Goal: Task Accomplishment & Management: Manage account settings

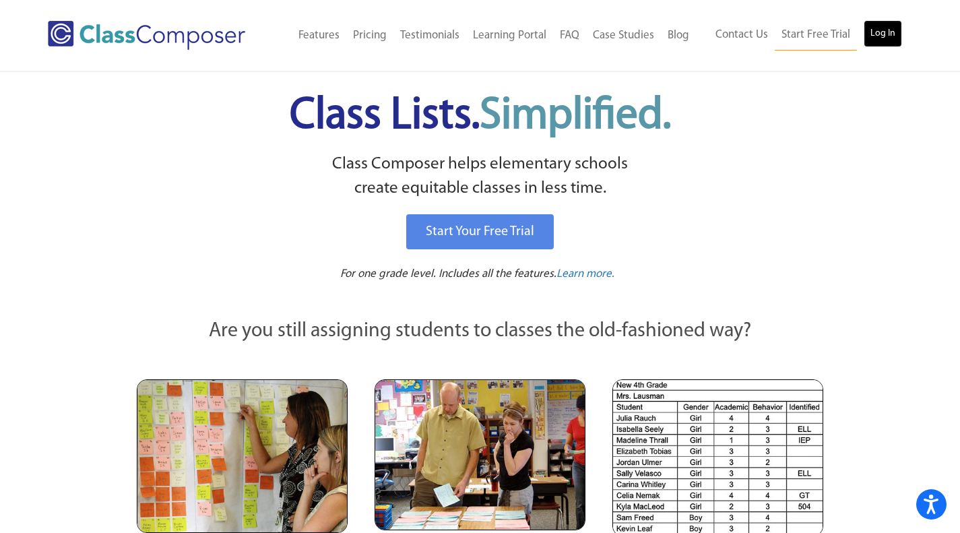
click at [871, 38] on link "Log In" at bounding box center [883, 33] width 38 height 27
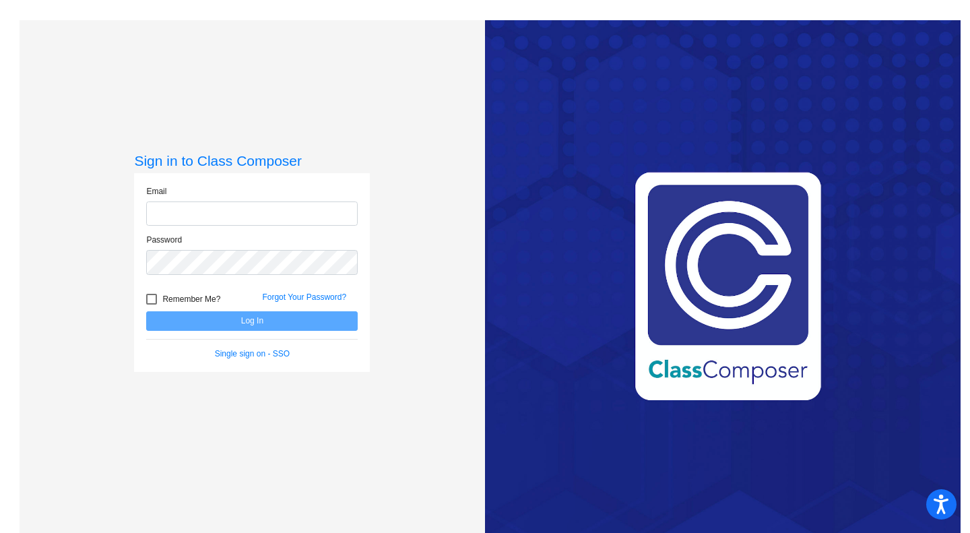
type input "ramaral@ceres.k12.ca.us"
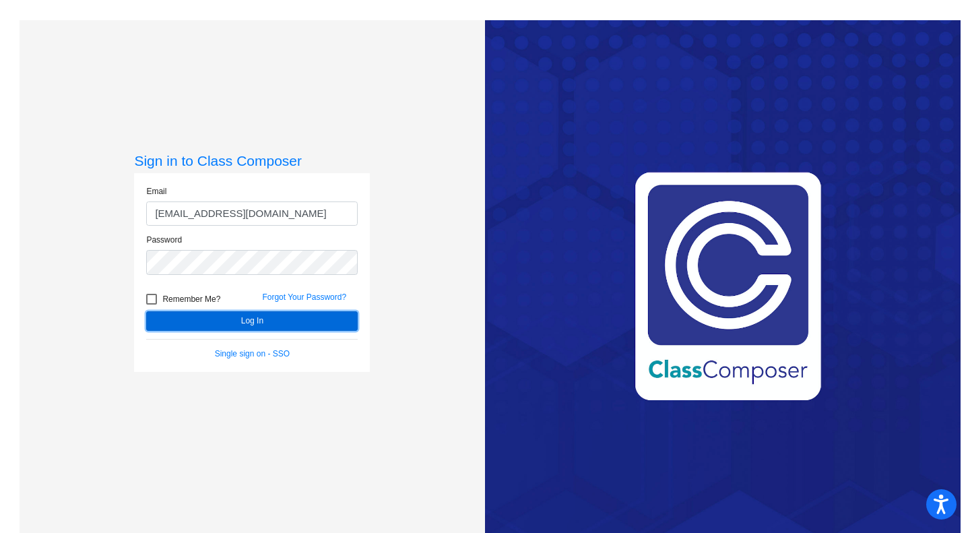
click at [290, 321] on button "Log In" at bounding box center [252, 321] width 212 height 20
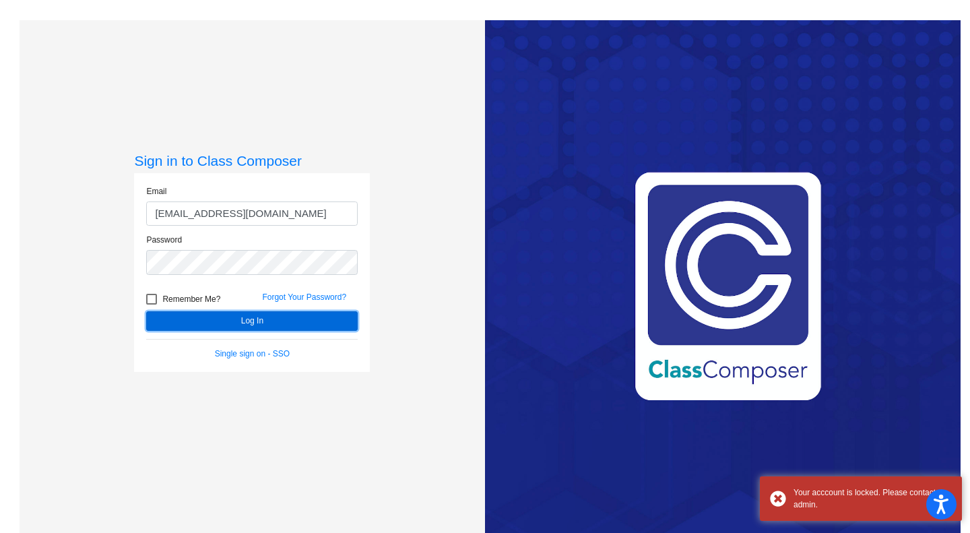
click at [290, 321] on button "Log In" at bounding box center [252, 321] width 212 height 20
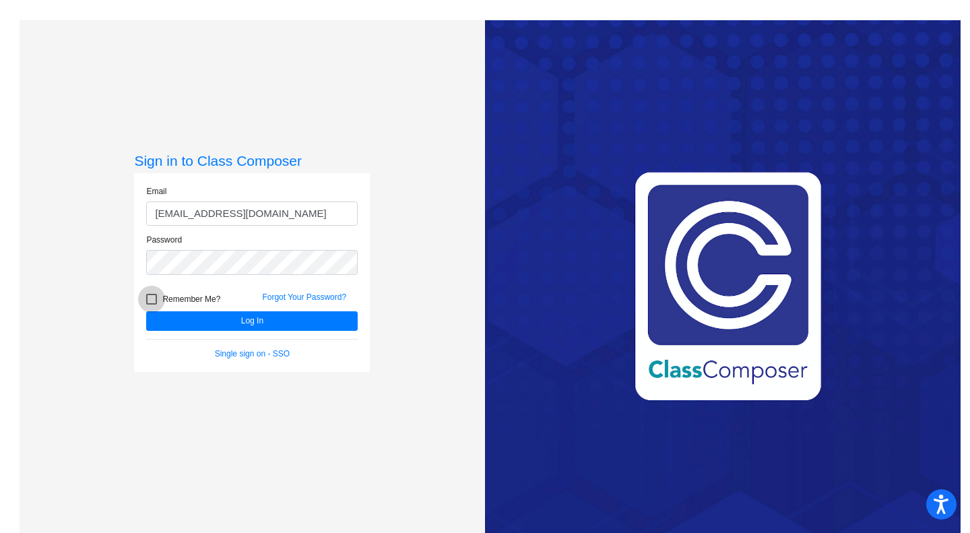
click at [153, 297] on div at bounding box center [151, 299] width 11 height 11
click at [152, 305] on input "Remember Me?" at bounding box center [151, 305] width 1 height 1
checkbox input "true"
click at [233, 356] on link "Single sign on - SSO" at bounding box center [252, 353] width 75 height 9
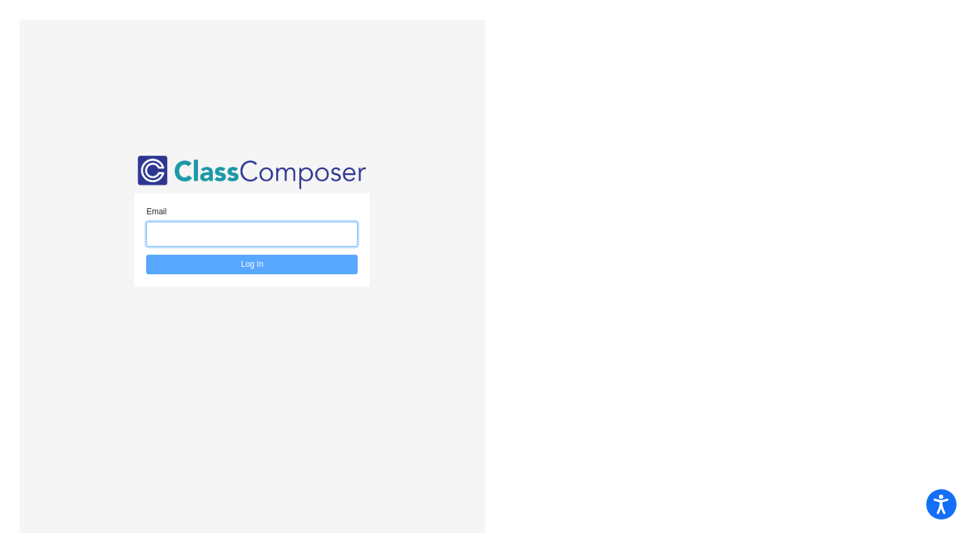
click at [237, 240] on input "email" at bounding box center [252, 234] width 212 height 25
type input "[EMAIL_ADDRESS][DOMAIN_NAME]"
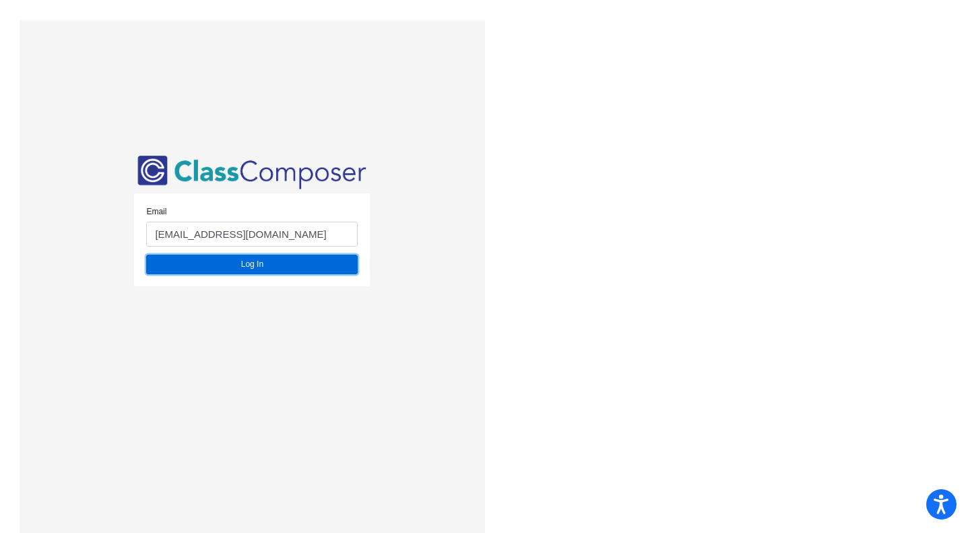
click at [247, 261] on button "Log In" at bounding box center [252, 265] width 212 height 20
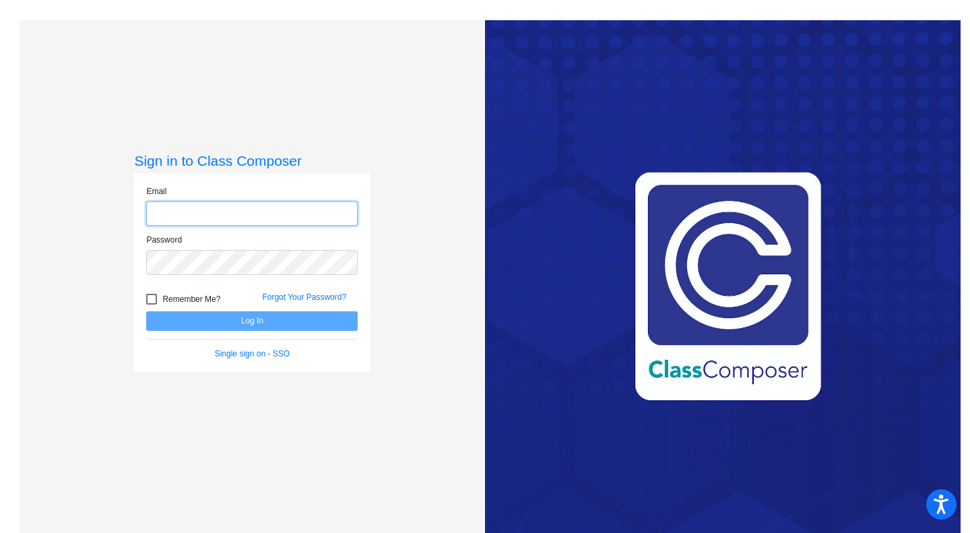
type input "[EMAIL_ADDRESS][DOMAIN_NAME]"
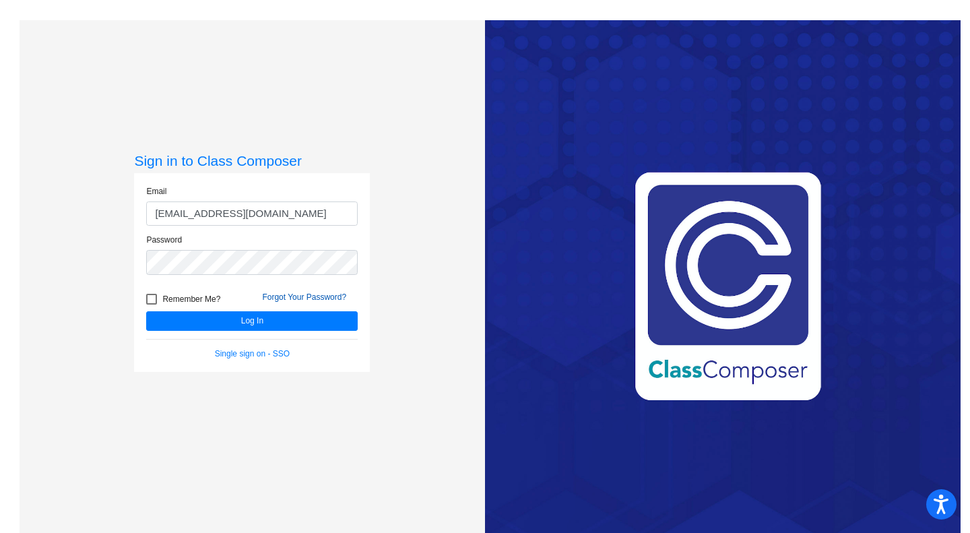
click at [290, 293] on link "Forgot Your Password?" at bounding box center [304, 296] width 84 height 9
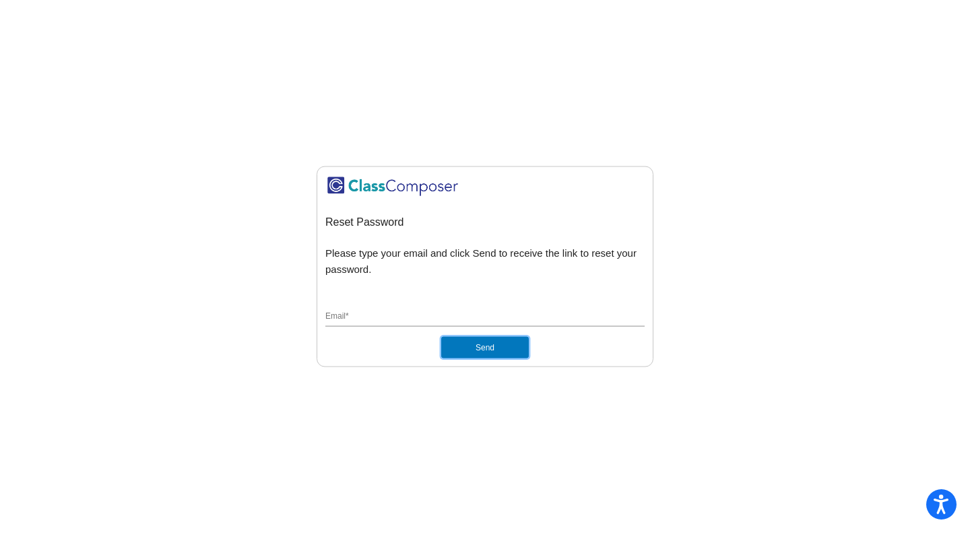
click at [480, 349] on button "Send" at bounding box center [485, 348] width 88 height 22
click at [441, 315] on input "Email *" at bounding box center [484, 317] width 319 height 12
type input "[EMAIL_ADDRESS][DOMAIN_NAME]"
click at [479, 350] on button "Send" at bounding box center [485, 348] width 88 height 22
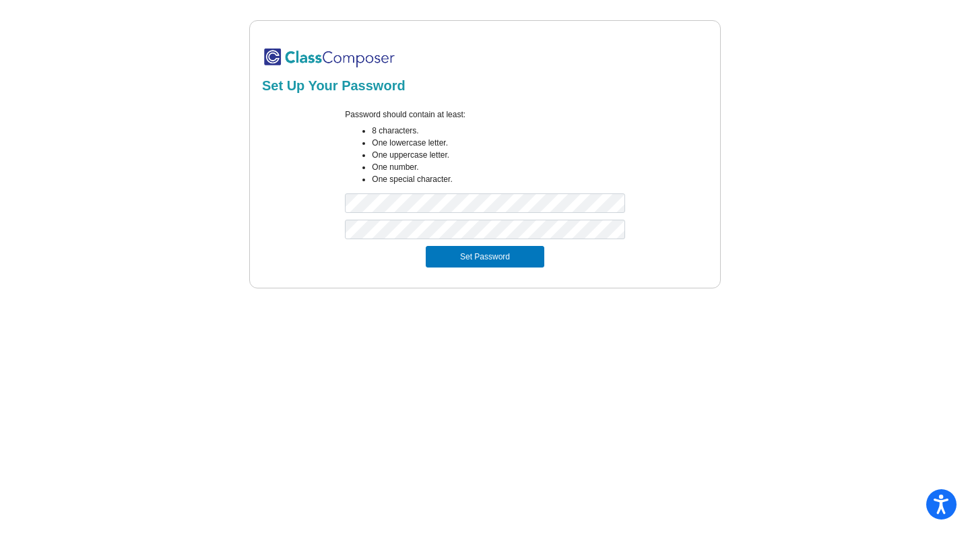
click at [730, 246] on div "Set Up Your Password Password should contain at least: 8 characters. One lowerc…" at bounding box center [485, 154] width 931 height 268
click at [507, 263] on button "Set Password" at bounding box center [485, 257] width 119 height 22
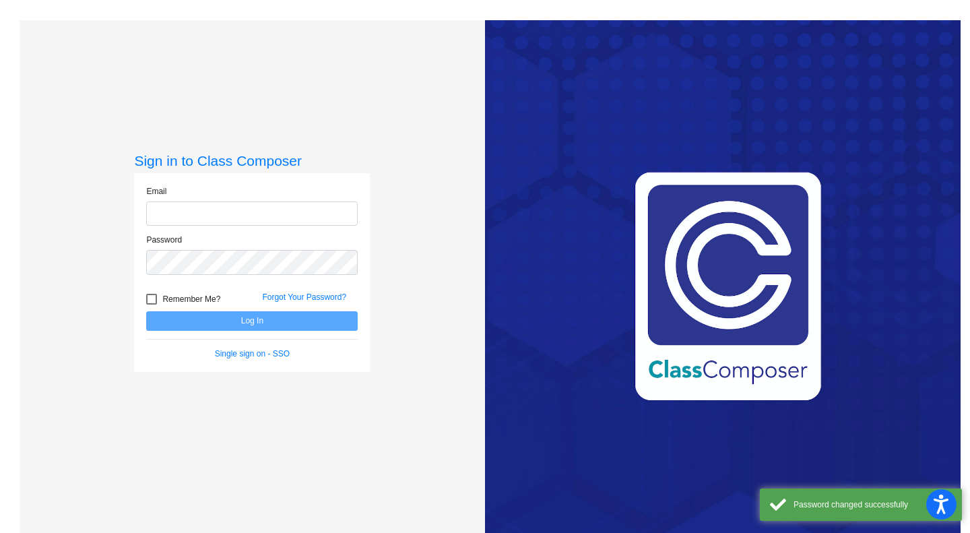
type input "[EMAIL_ADDRESS][DOMAIN_NAME]"
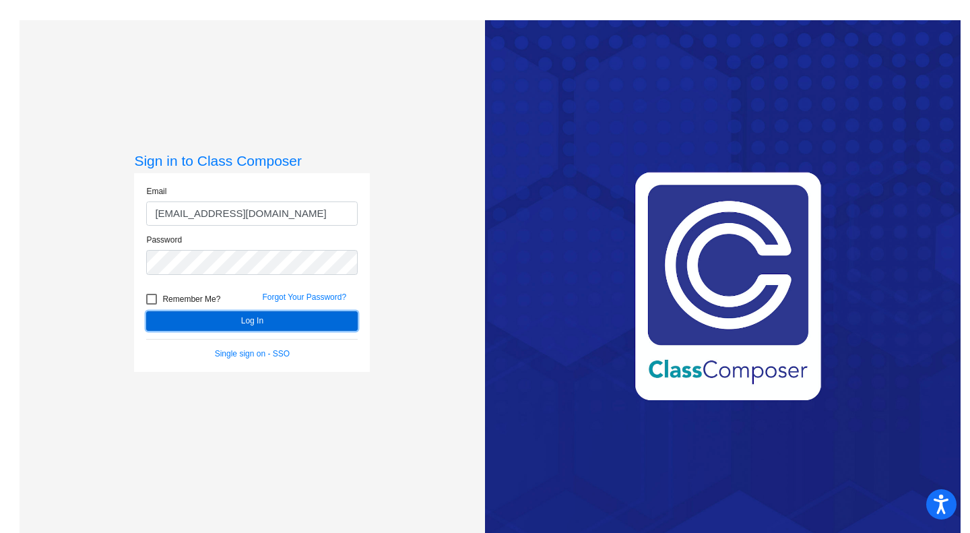
click at [312, 314] on button "Log In" at bounding box center [252, 321] width 212 height 20
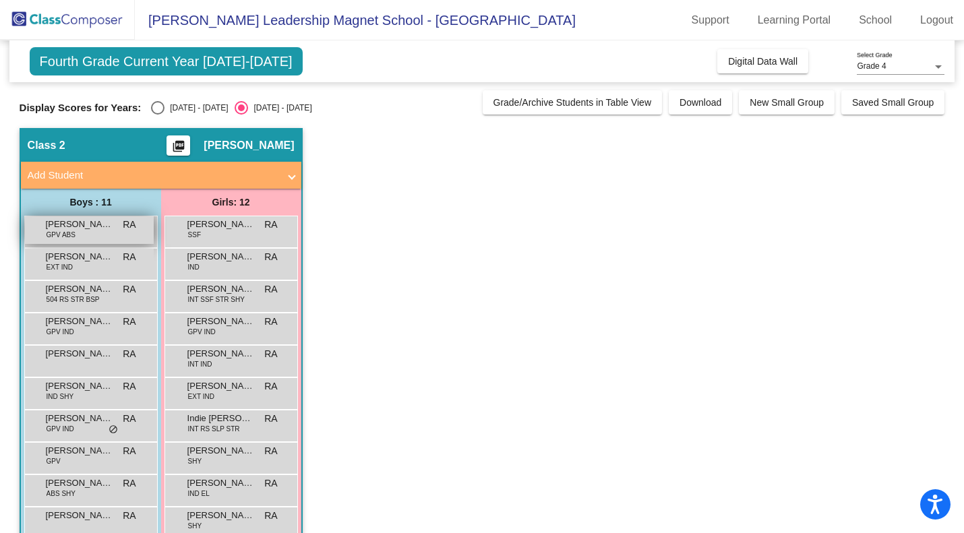
click at [133, 233] on div "[PERSON_NAME] GPV ABS RA lock do_not_disturb_alt" at bounding box center [89, 230] width 129 height 28
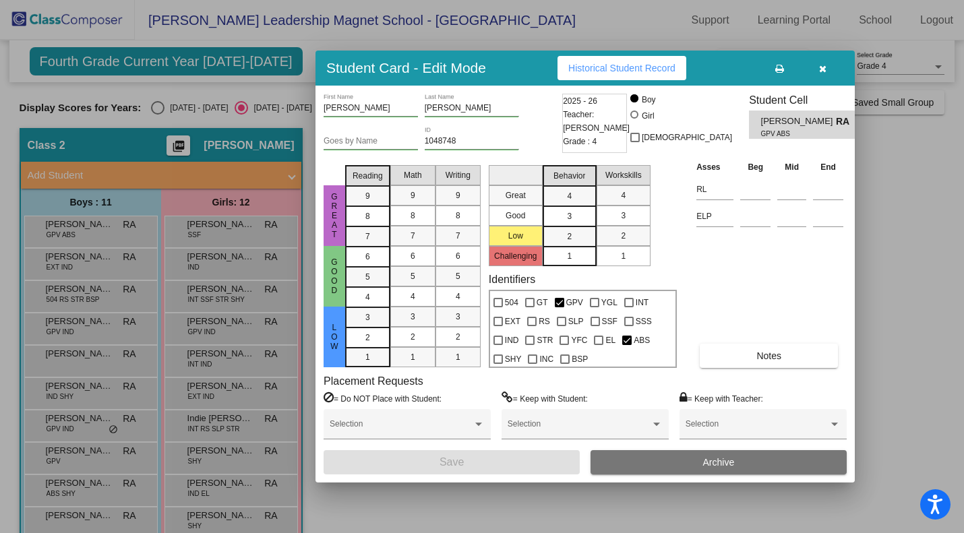
click at [822, 69] on icon "button" at bounding box center [822, 68] width 7 height 9
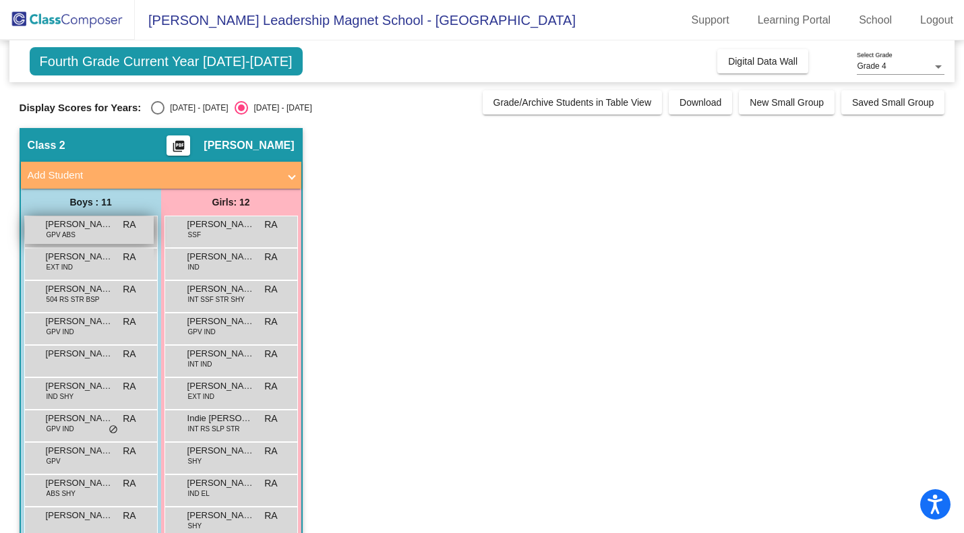
click at [107, 231] on div "[PERSON_NAME] GPV ABS RA lock do_not_disturb_alt" at bounding box center [89, 230] width 129 height 28
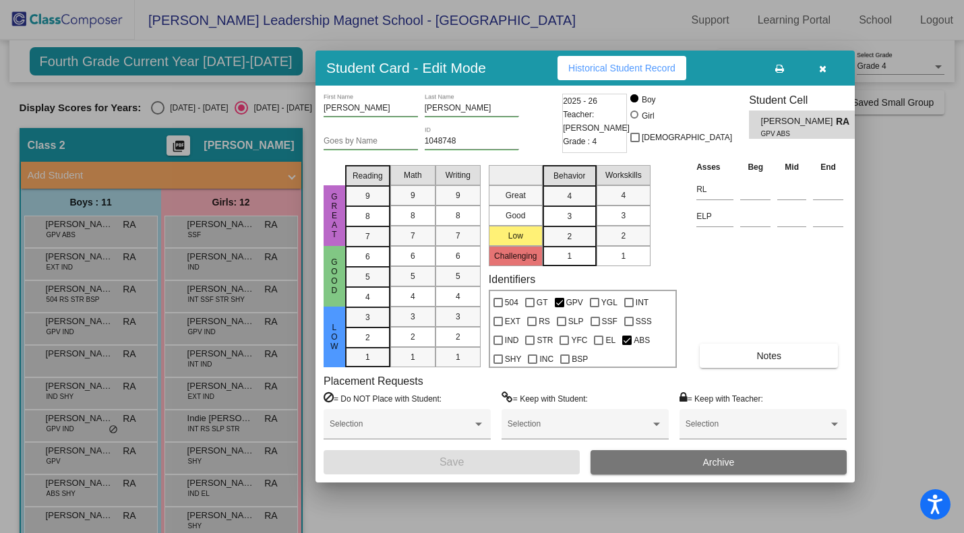
click at [820, 65] on icon "button" at bounding box center [822, 68] width 7 height 9
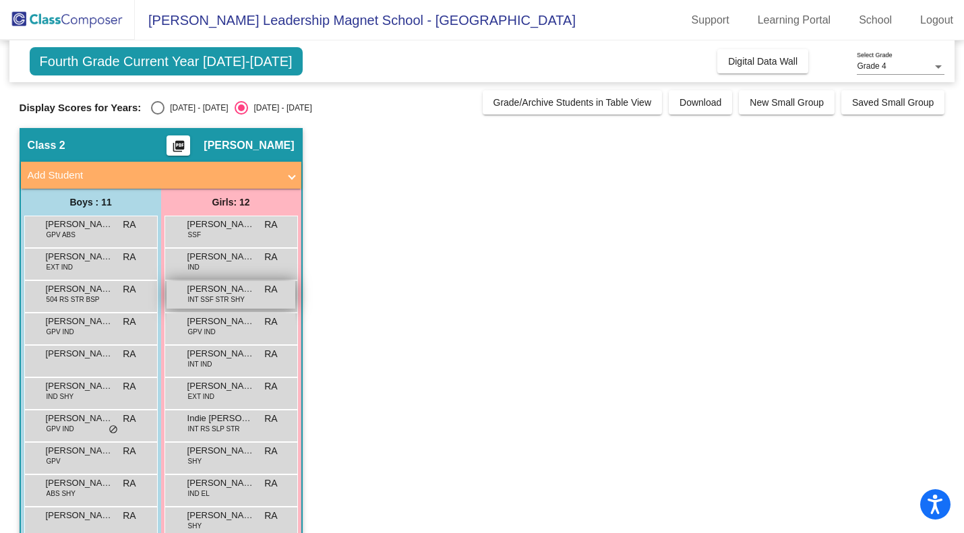
click at [206, 295] on span "INT SSF STR SHY" at bounding box center [216, 299] width 57 height 10
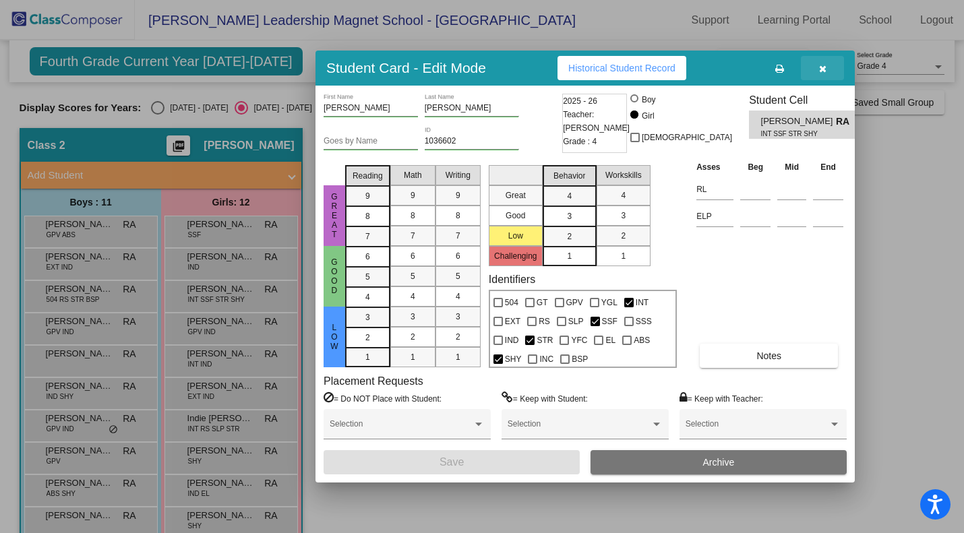
click at [825, 69] on button "button" at bounding box center [821, 68] width 43 height 24
